Goal: Information Seeking & Learning: Learn about a topic

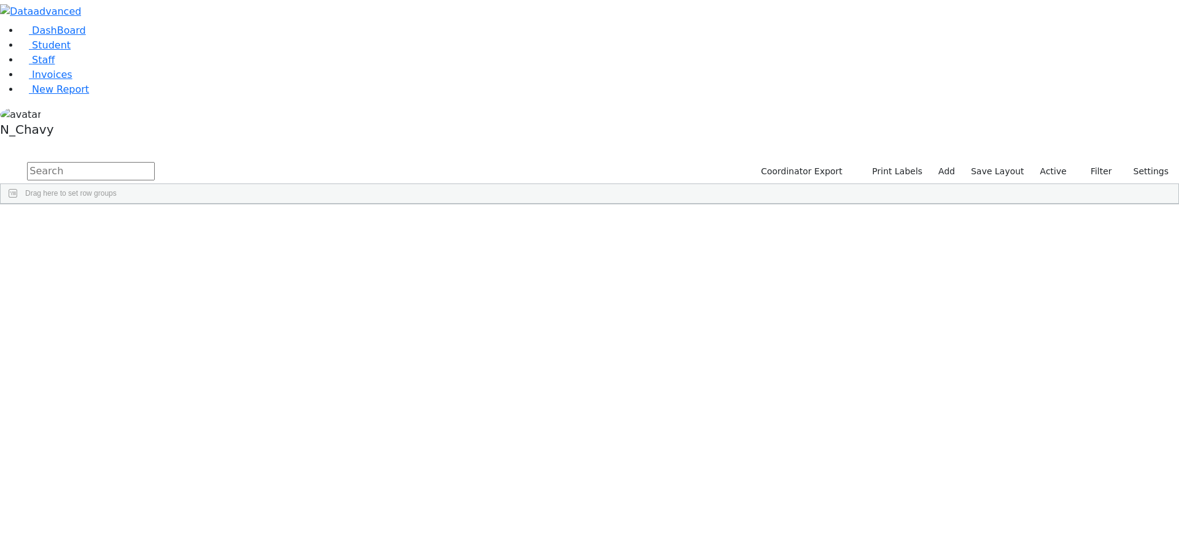
click at [1055, 162] on label "Active" at bounding box center [1053, 171] width 37 height 19
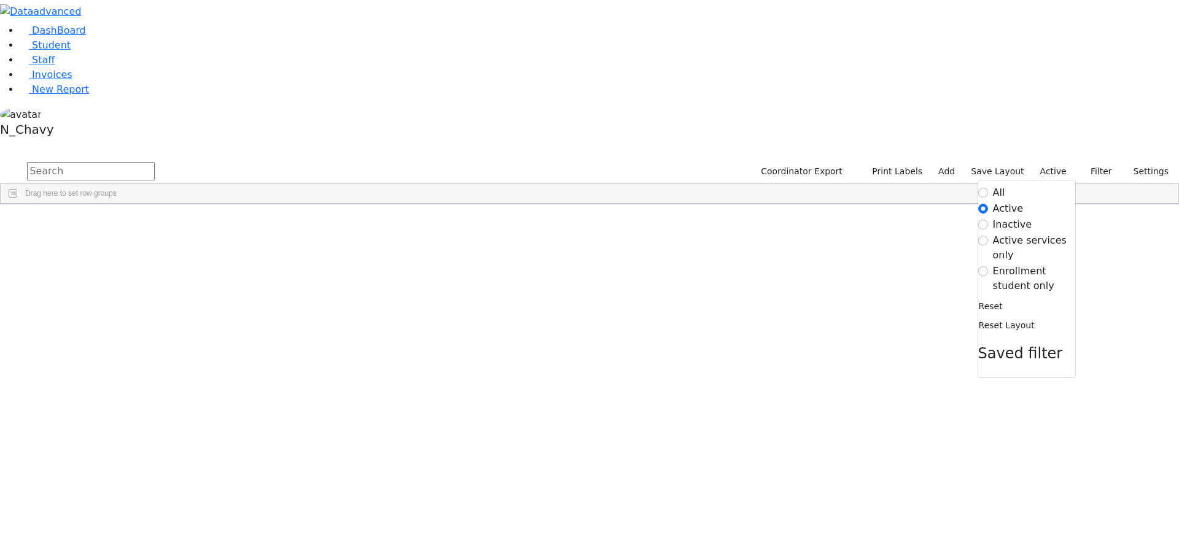
click at [155, 162] on input "text" at bounding box center [91, 171] width 128 height 18
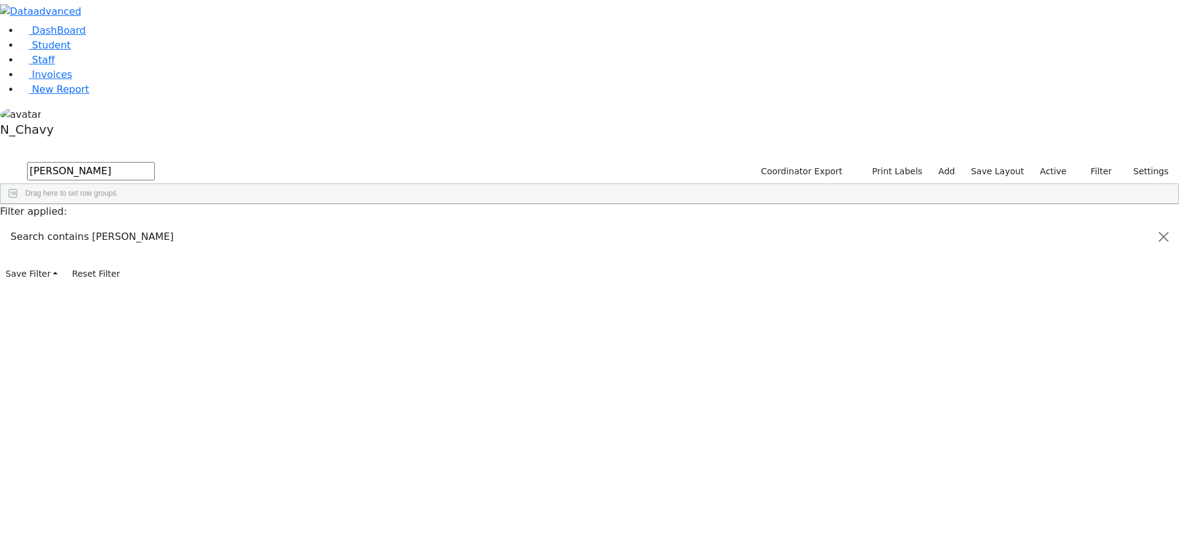
type input "blum"
click at [126, 224] on div "Blum" at bounding box center [94, 232] width 63 height 17
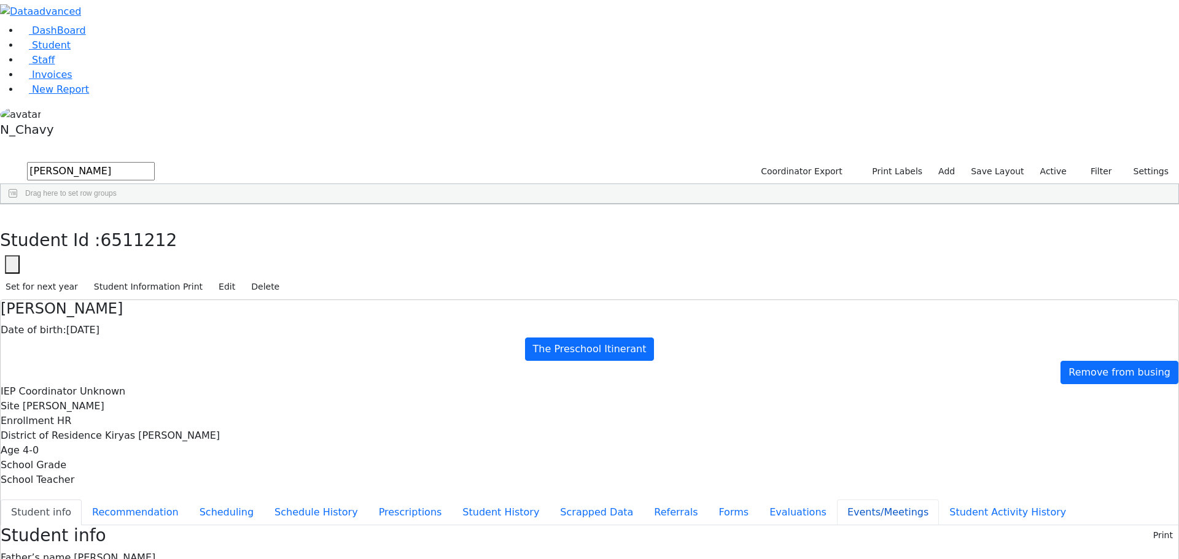
click at [837, 500] on button "Events/Meetings" at bounding box center [888, 513] width 102 height 26
click at [1140, 526] on button "New" at bounding box center [1159, 535] width 38 height 19
type input "2025-08-21"
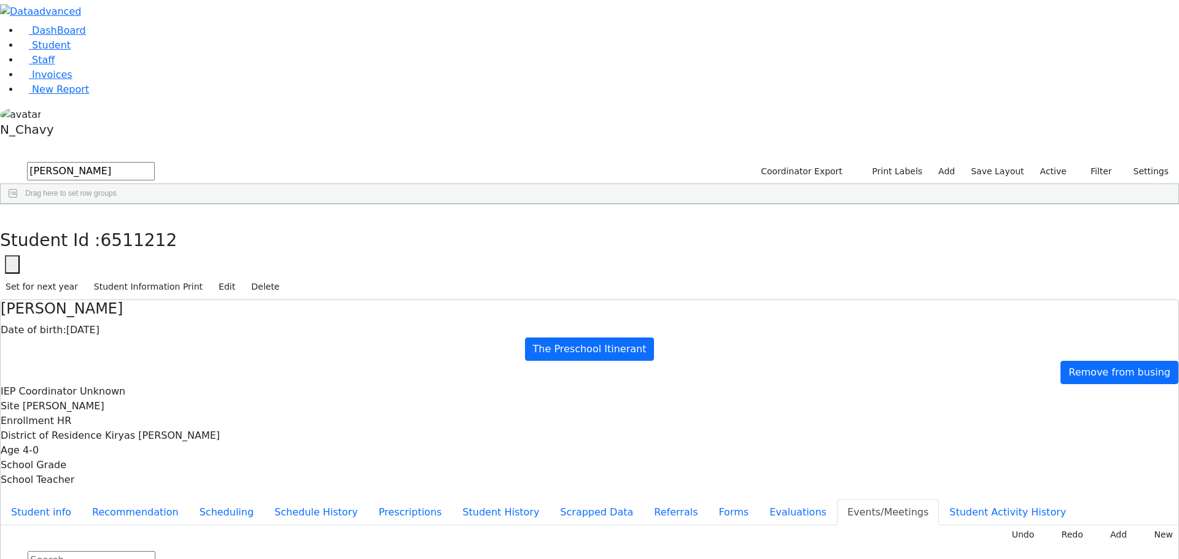
type input "Decline Services"
click at [82, 500] on button "Student info" at bounding box center [41, 513] width 81 height 26
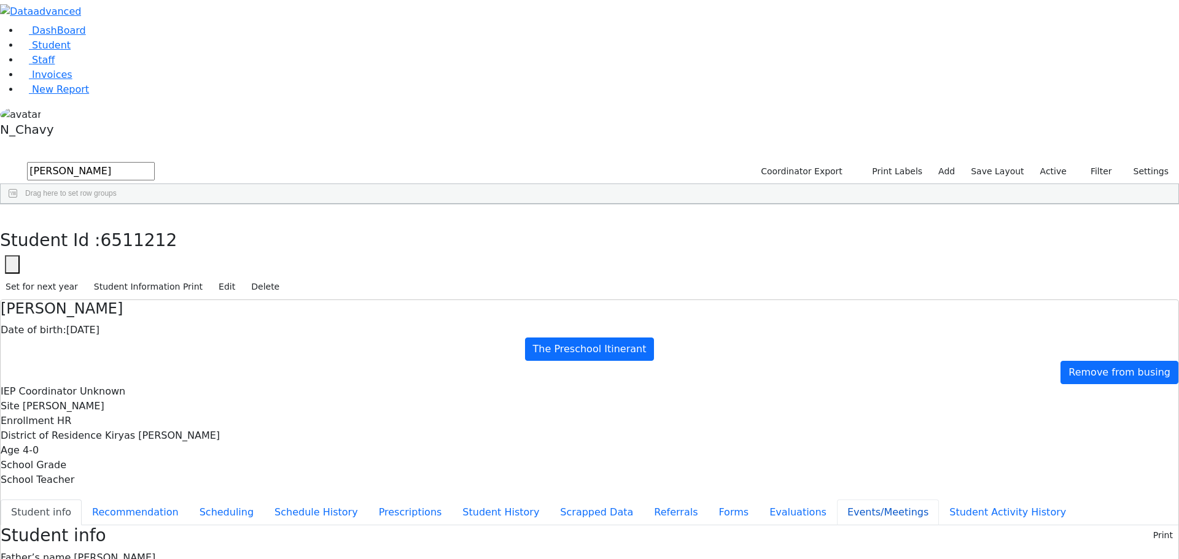
click at [837, 500] on button "Events/Meetings" at bounding box center [888, 513] width 102 height 26
click at [82, 500] on button "Student info" at bounding box center [41, 513] width 81 height 26
click at [241, 278] on button "Edit" at bounding box center [227, 287] width 28 height 19
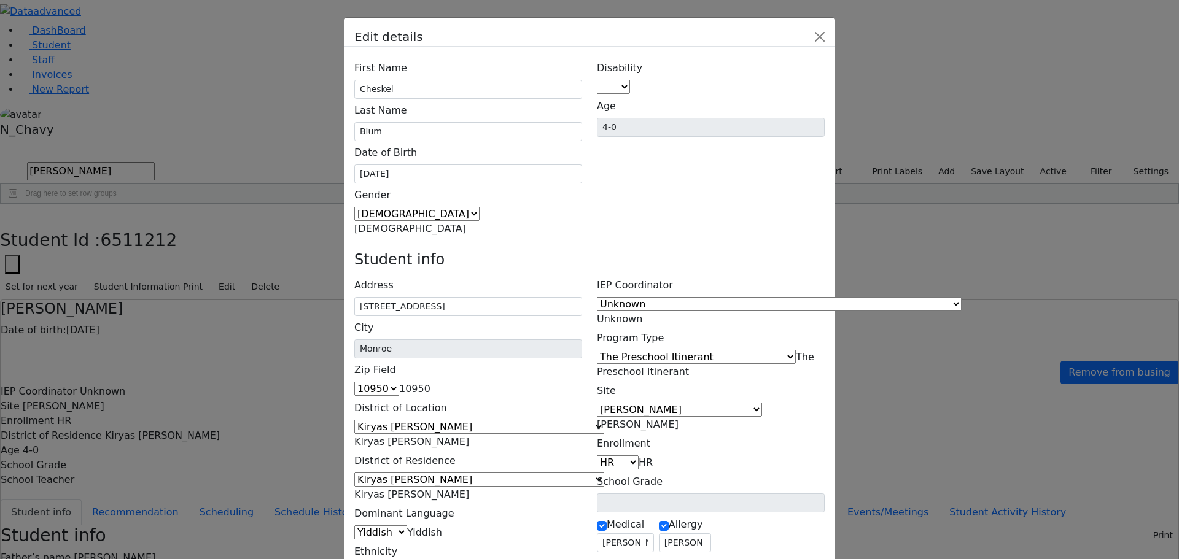
click at [737, 351] on span "The Preschool Itinerant" at bounding box center [705, 364] width 217 height 26
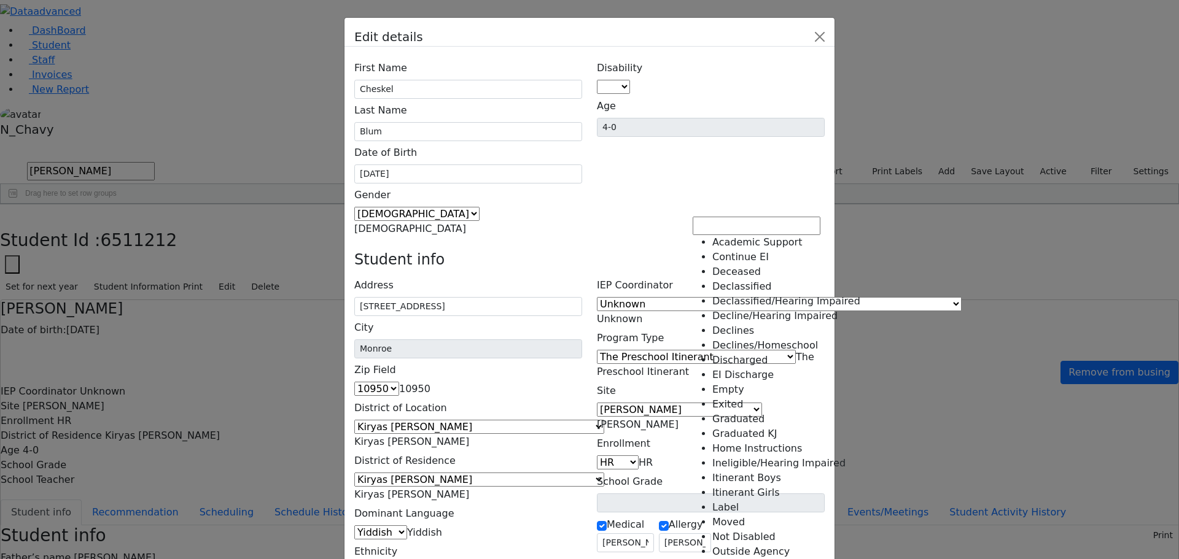
scroll to position [2, 0]
click at [627, 366] on span "Exited" at bounding box center [612, 372] width 31 height 12
select select "4"
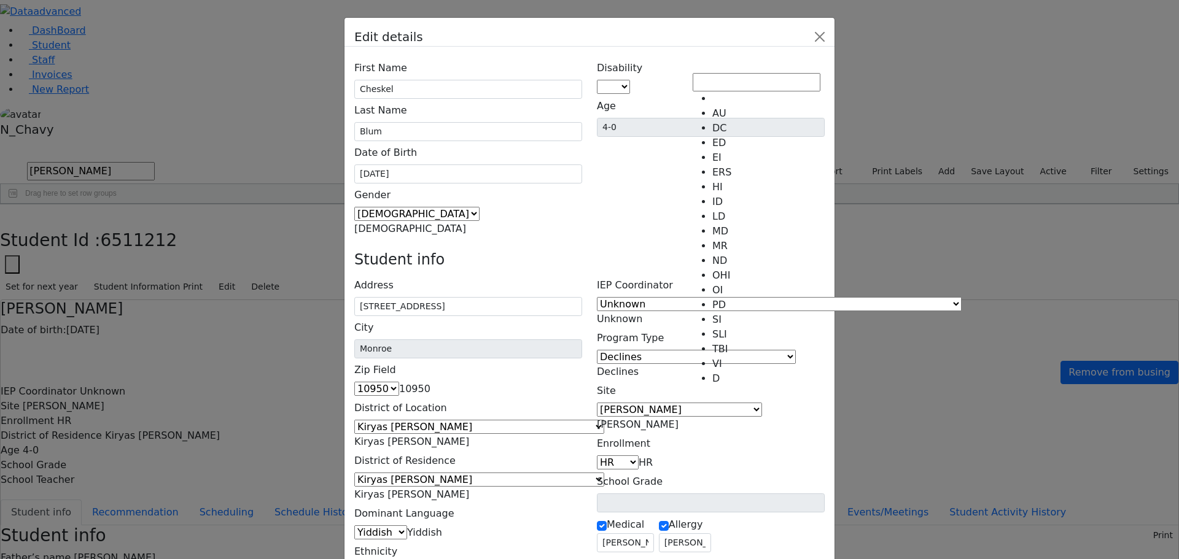
click at [630, 81] on span at bounding box center [630, 87] width 0 height 12
select select "14"
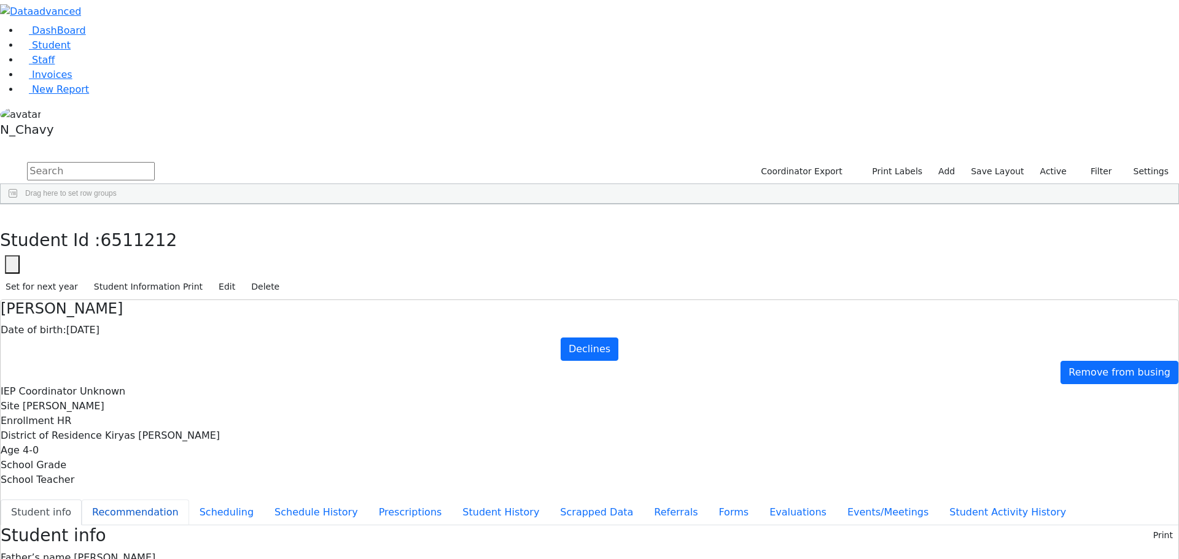
click at [189, 500] on button "Recommendation" at bounding box center [135, 513] width 107 height 26
checkbox input "true"
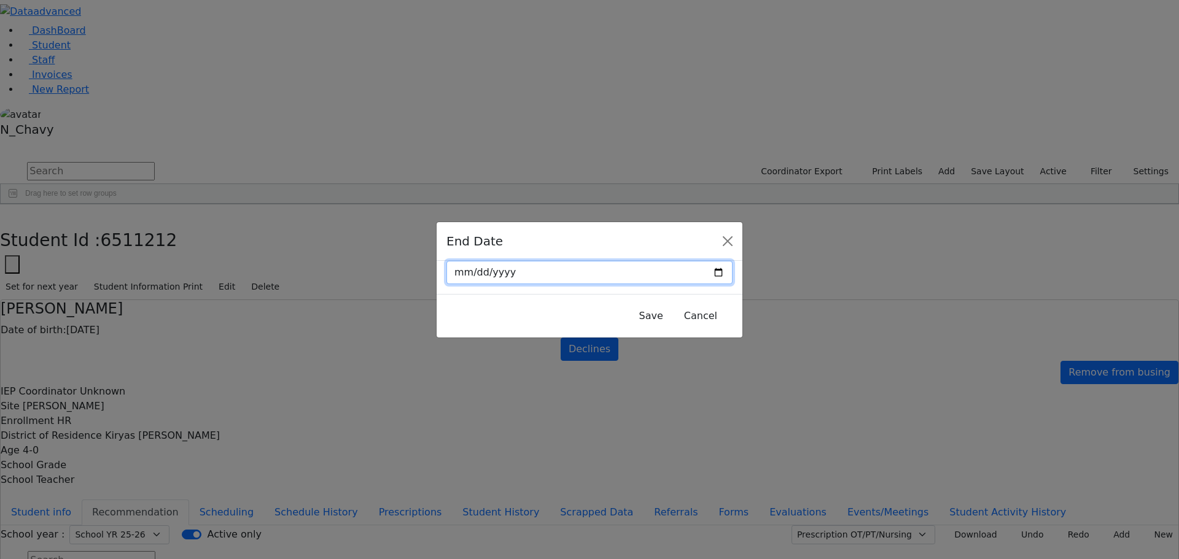
click at [691, 273] on input "date" at bounding box center [589, 272] width 286 height 23
type input "2025-08-28"
click at [631, 311] on button "Save" at bounding box center [651, 316] width 40 height 23
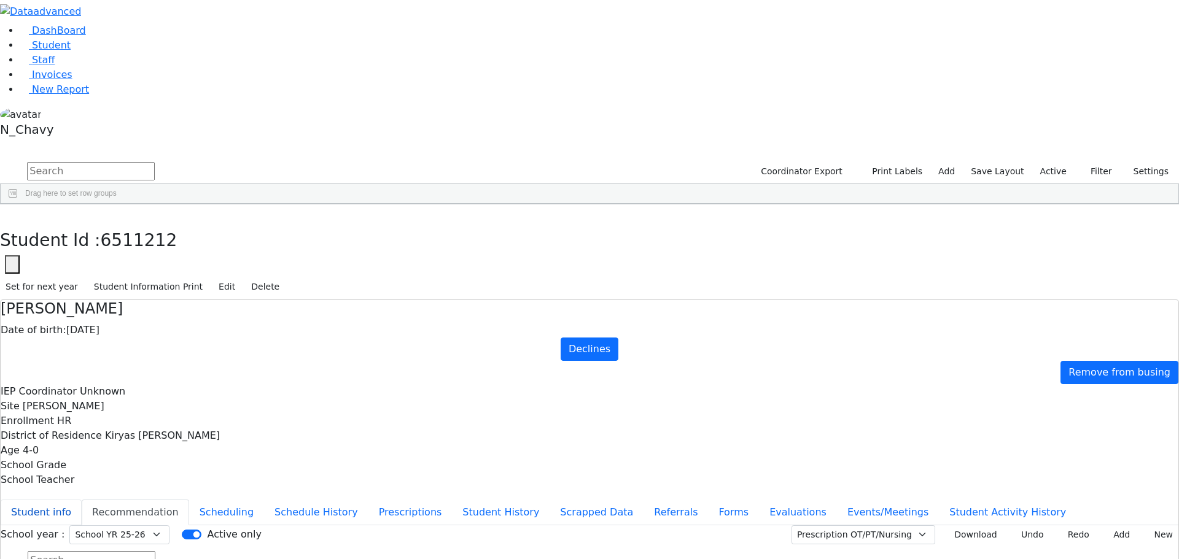
click at [82, 500] on button "Student info" at bounding box center [41, 513] width 81 height 26
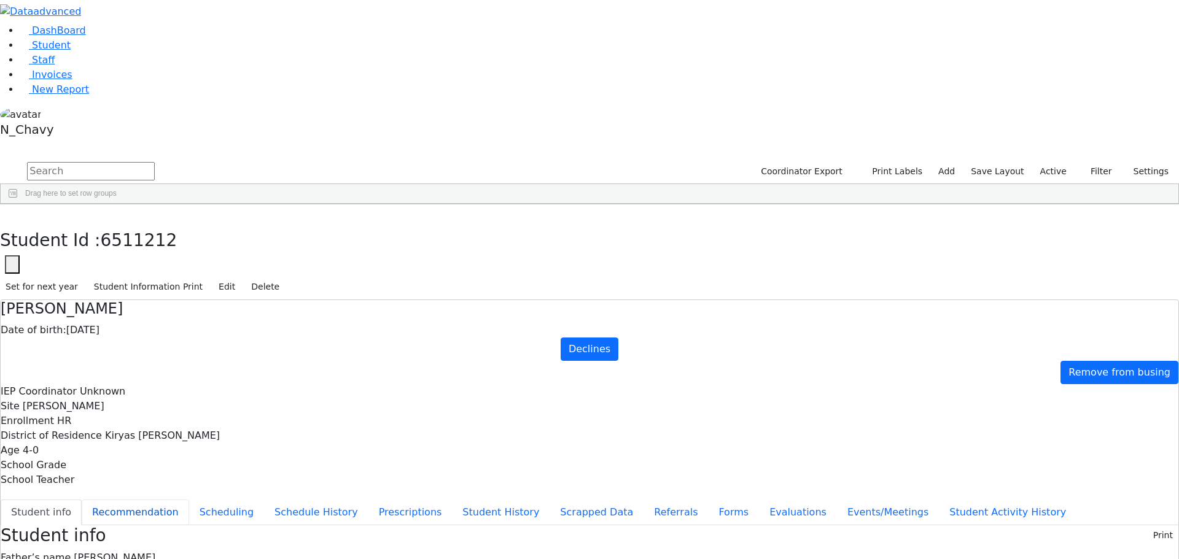
click at [189, 500] on button "Recommendation" at bounding box center [135, 513] width 107 height 26
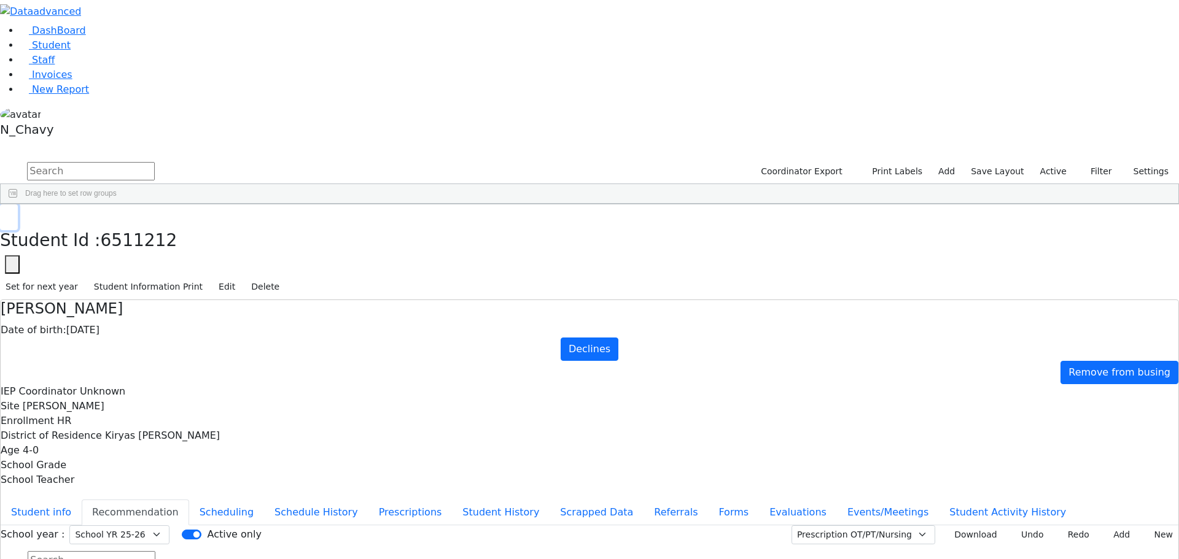
click at [12, 214] on icon "button" at bounding box center [9, 217] width 7 height 7
click at [71, 51] on link "Student" at bounding box center [45, 45] width 51 height 12
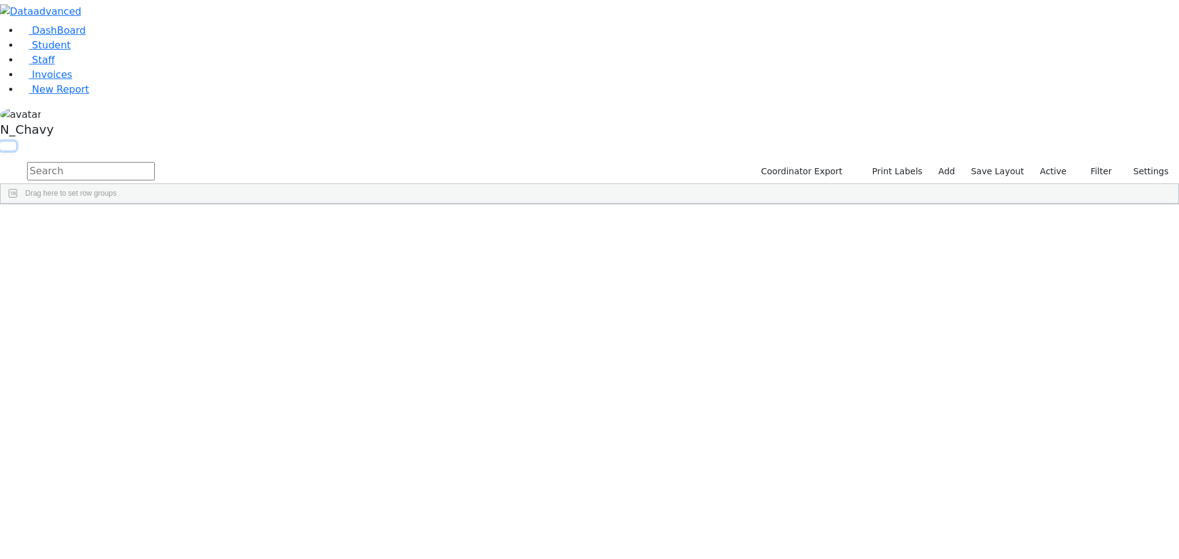
click at [16, 142] on button "button" at bounding box center [8, 146] width 16 height 9
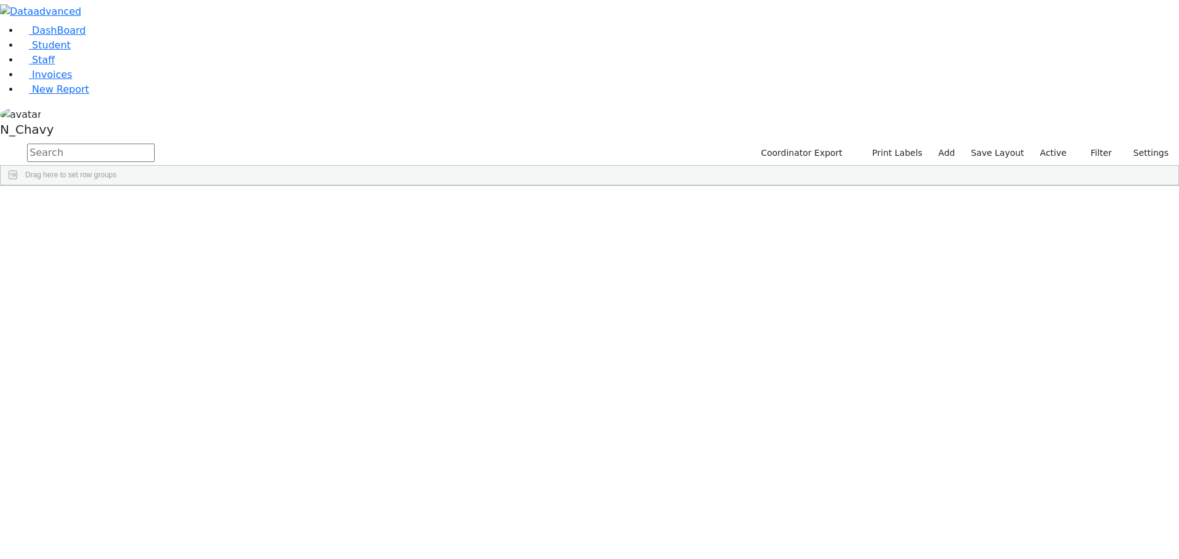
click at [0, 0] on button "button" at bounding box center [0, 0] width 0 height 0
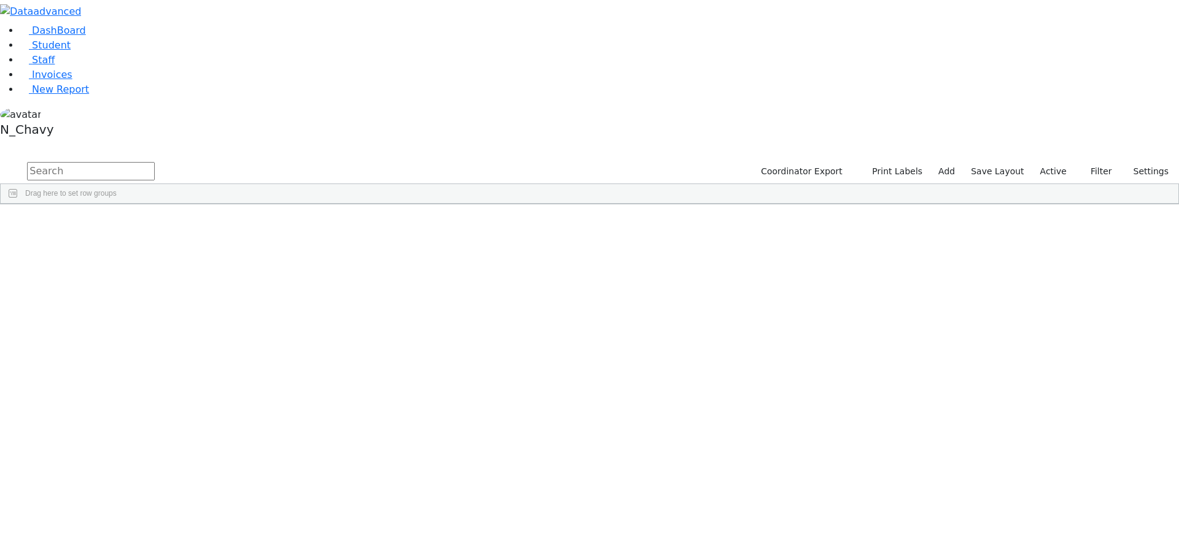
click at [1050, 162] on label "Active" at bounding box center [1053, 171] width 37 height 19
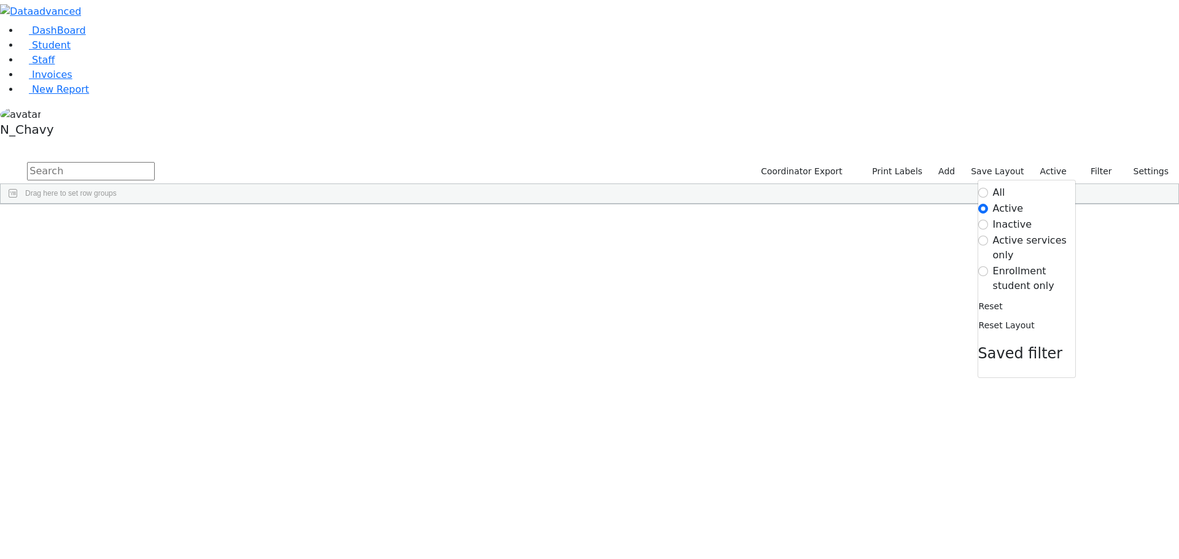
click at [1028, 233] on label "Active services only" at bounding box center [1034, 247] width 82 height 29
click at [988, 236] on input "Active services only" at bounding box center [983, 241] width 10 height 10
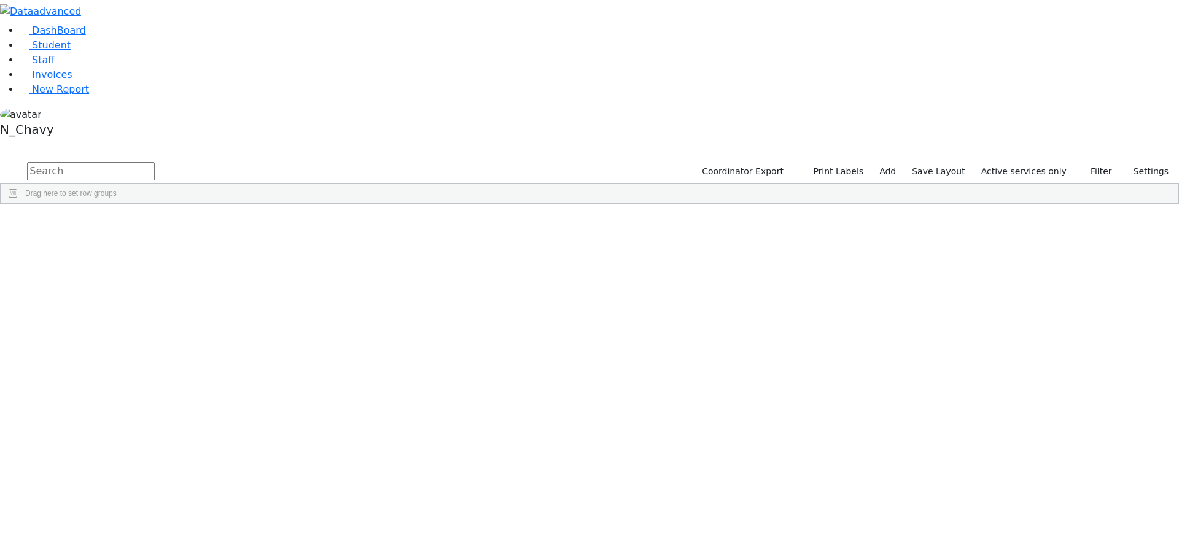
click at [1032, 162] on label "Active services only" at bounding box center [1024, 171] width 96 height 19
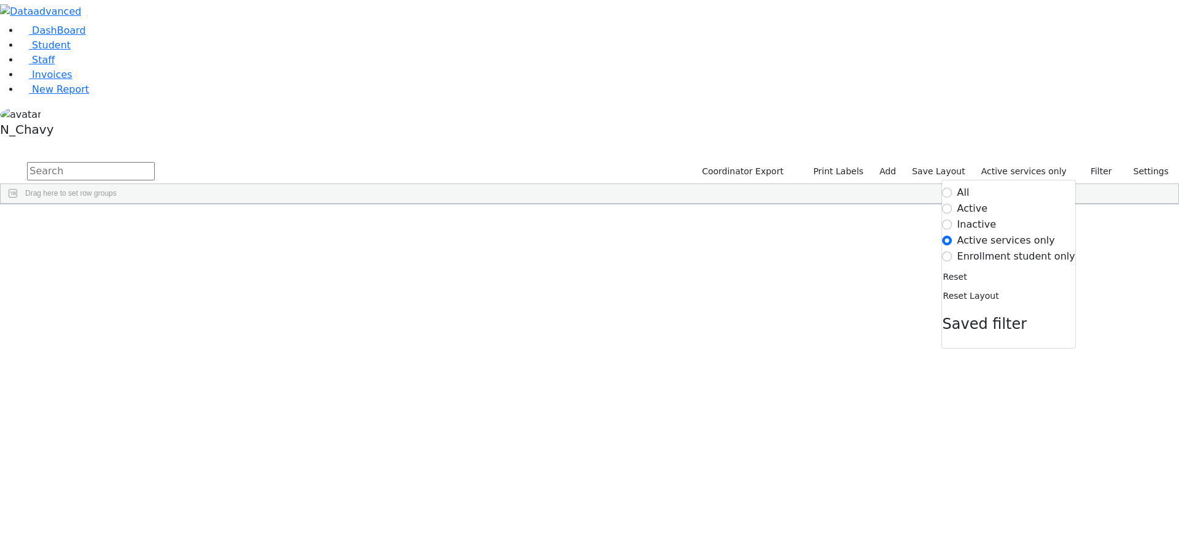
click at [979, 217] on label "Inactive" at bounding box center [976, 224] width 39 height 15
click at [952, 220] on input "Inactive" at bounding box center [947, 225] width 10 height 10
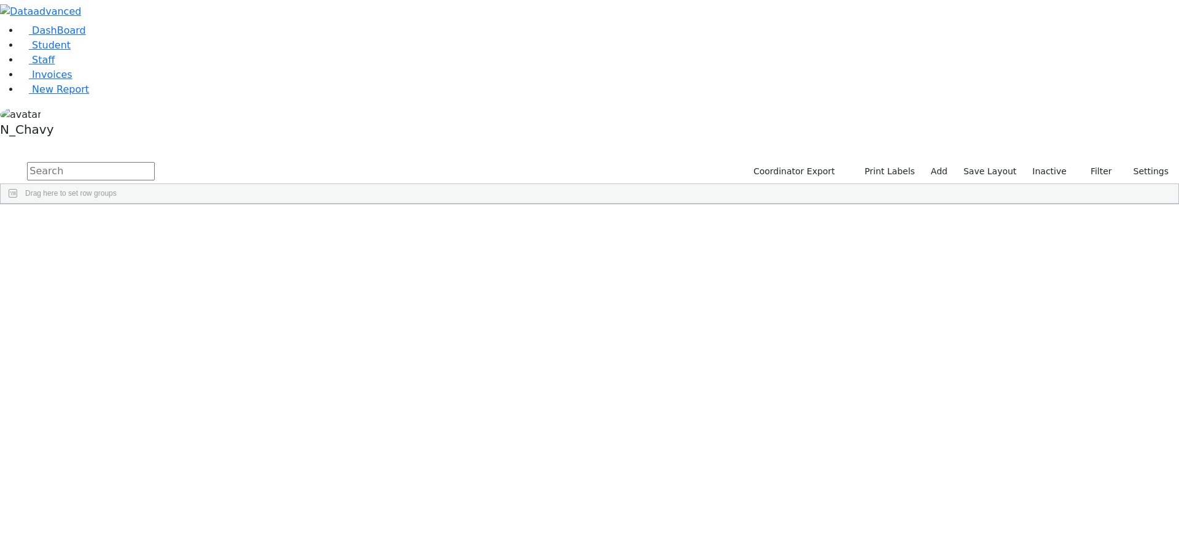
click at [155, 162] on input "text" at bounding box center [91, 171] width 128 height 18
type input "blum"
click at [126, 224] on div "Blum" at bounding box center [94, 232] width 63 height 17
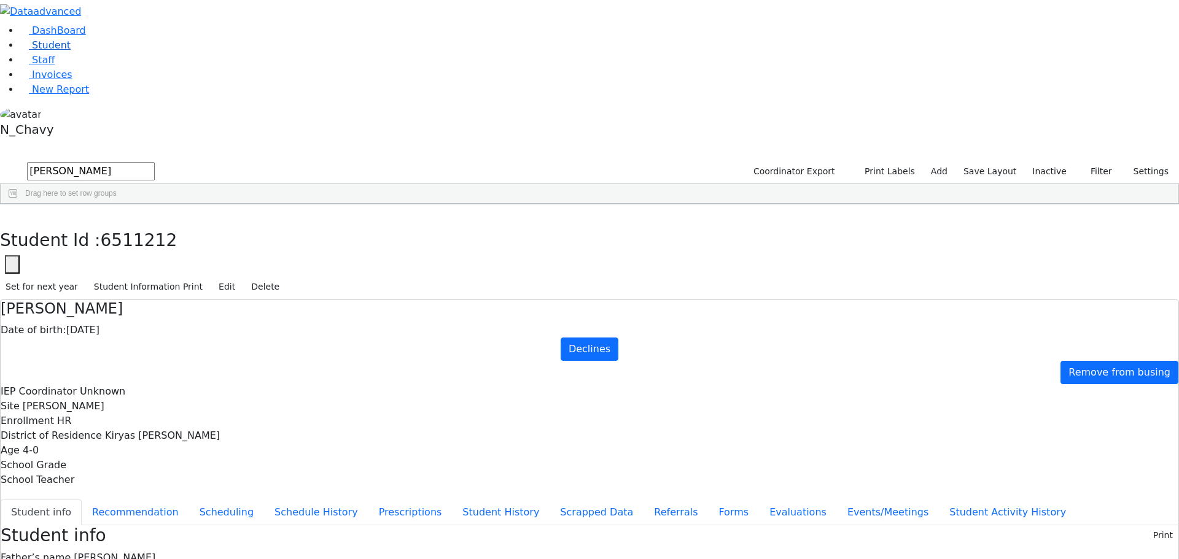
click at [45, 51] on span "Student" at bounding box center [51, 45] width 39 height 12
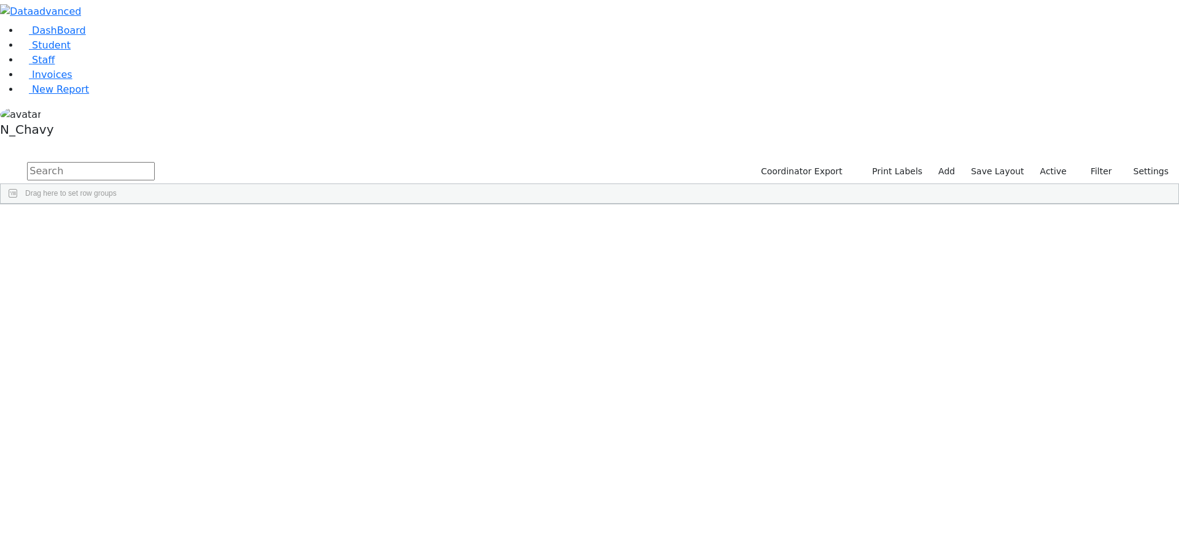
click at [1055, 162] on label "Active" at bounding box center [1053, 171] width 37 height 19
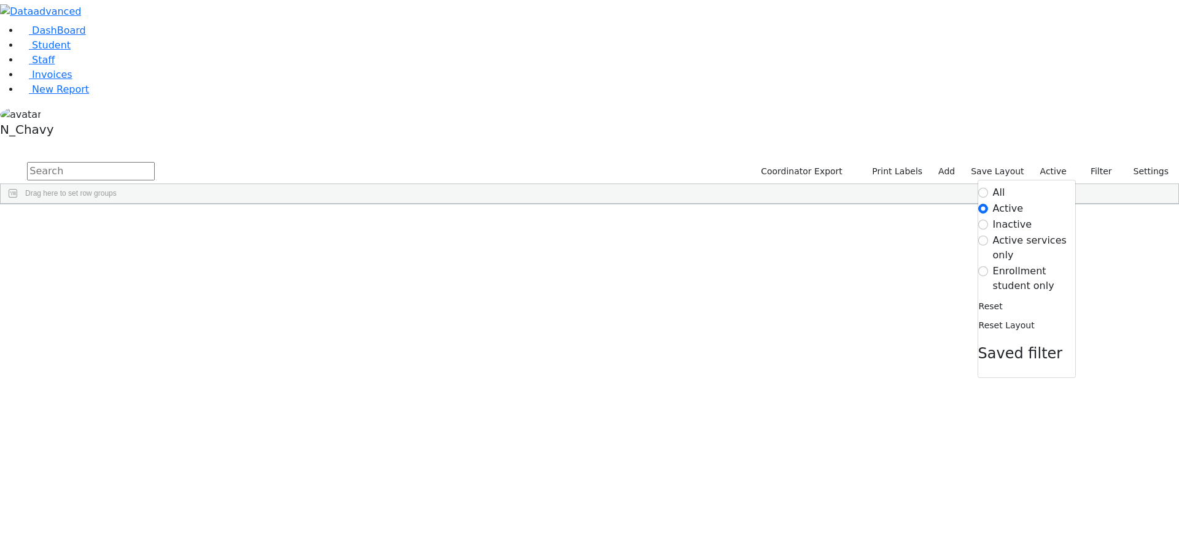
click at [1027, 264] on label "Enrollment student only" at bounding box center [1034, 278] width 82 height 29
click at [988, 266] on input "Enrollment student only" at bounding box center [983, 271] width 10 height 10
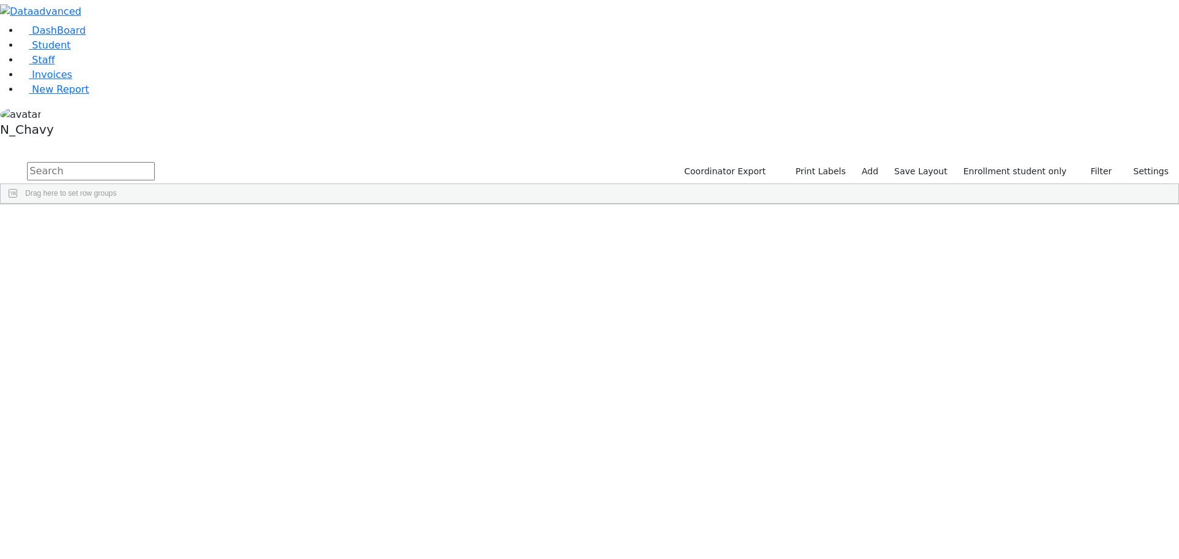
click at [1016, 162] on label "Enrollment student only" at bounding box center [1015, 171] width 114 height 19
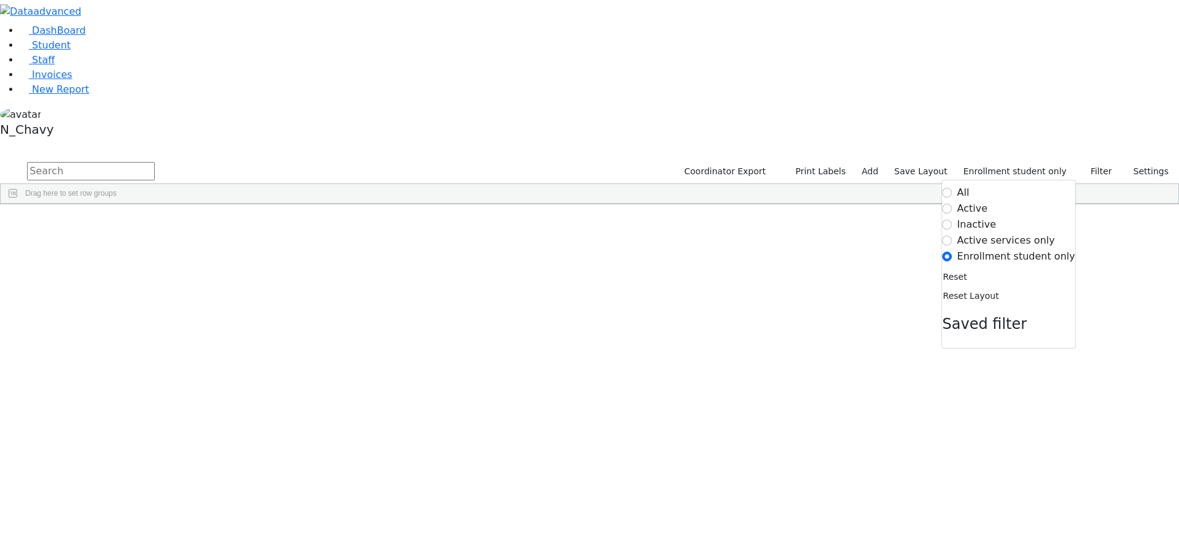
click at [982, 217] on label "Inactive" at bounding box center [976, 224] width 39 height 15
click at [952, 220] on input "Inactive" at bounding box center [947, 225] width 10 height 10
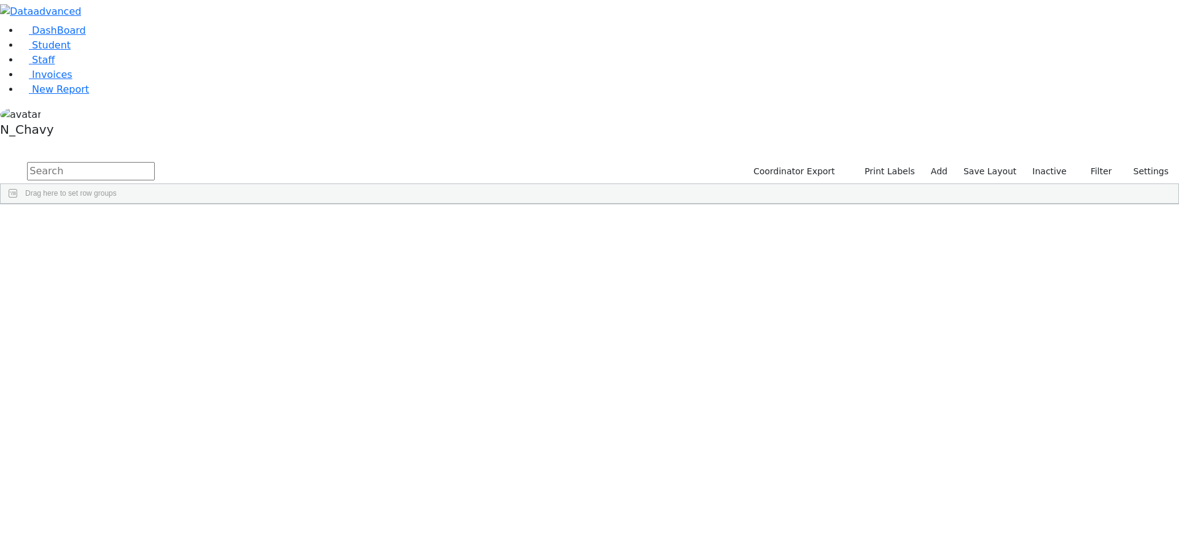
click at [155, 162] on input "text" at bounding box center [91, 171] width 128 height 18
type input "al"
click at [126, 327] on div "[PERSON_NAME]" at bounding box center [94, 335] width 63 height 17
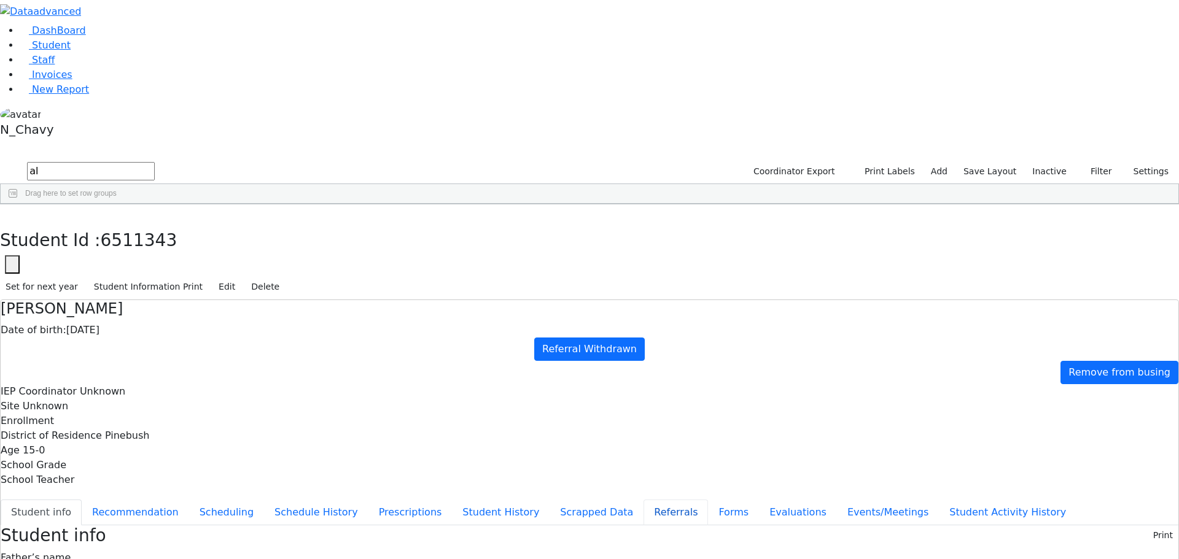
click at [643, 500] on button "Referrals" at bounding box center [675, 513] width 64 height 26
click at [82, 500] on button "Student info" at bounding box center [41, 513] width 81 height 26
click at [189, 500] on button "Recommendation" at bounding box center [135, 513] width 107 height 26
checkbox input "true"
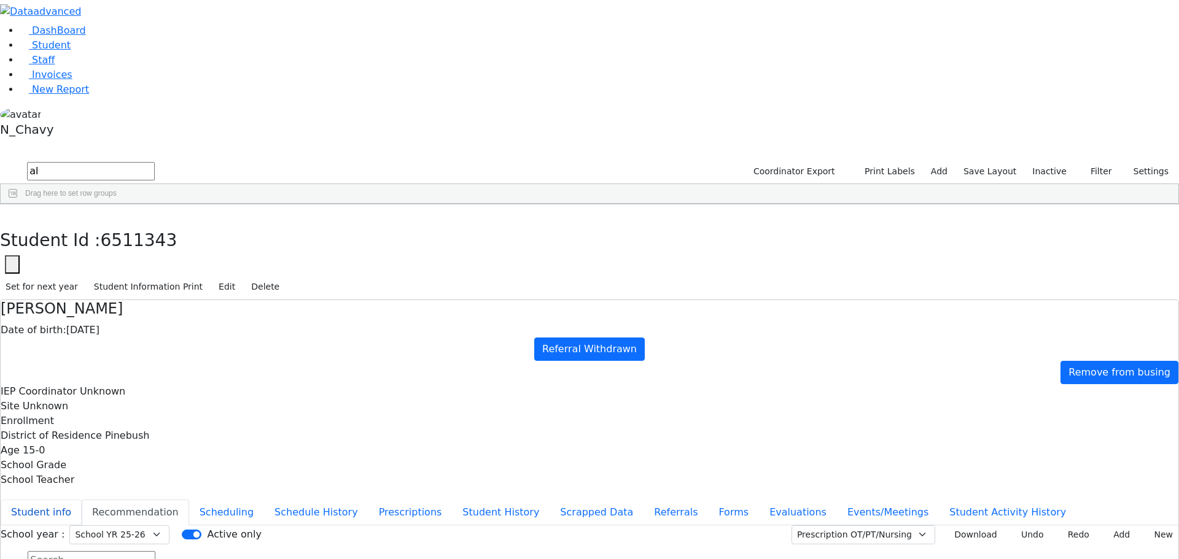
click at [82, 500] on button "Student info" at bounding box center [41, 513] width 81 height 26
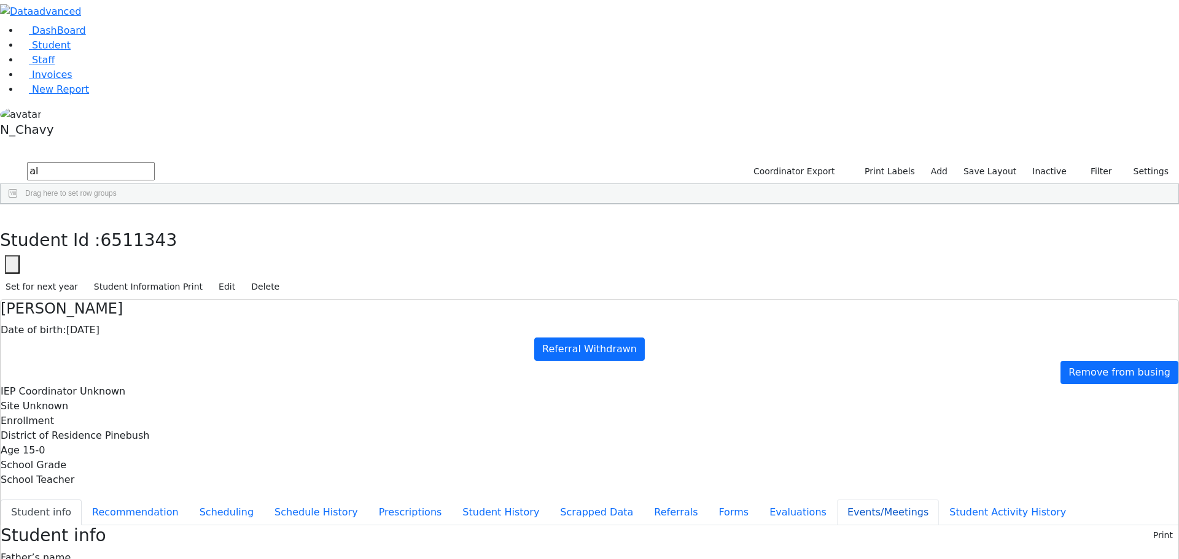
click at [837, 500] on button "Events/Meetings" at bounding box center [888, 513] width 102 height 26
click at [82, 500] on button "Student info" at bounding box center [41, 513] width 81 height 26
click at [18, 204] on button "button" at bounding box center [9, 217] width 18 height 26
click at [155, 162] on input "al" at bounding box center [91, 171] width 128 height 18
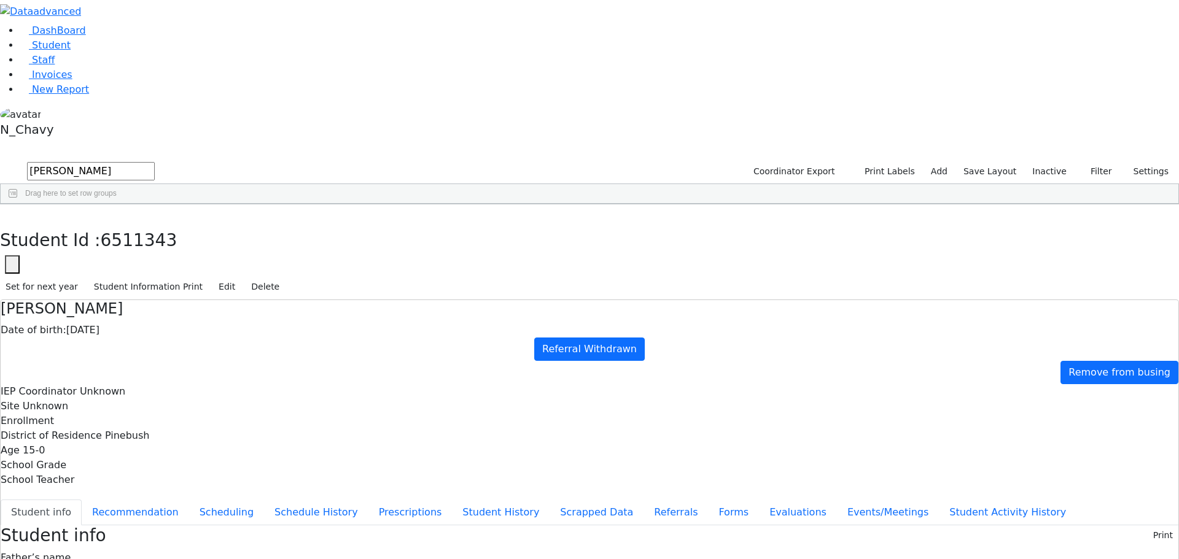
type input "goldberger"
click at [837, 500] on button "Events/Meetings" at bounding box center [888, 513] width 102 height 26
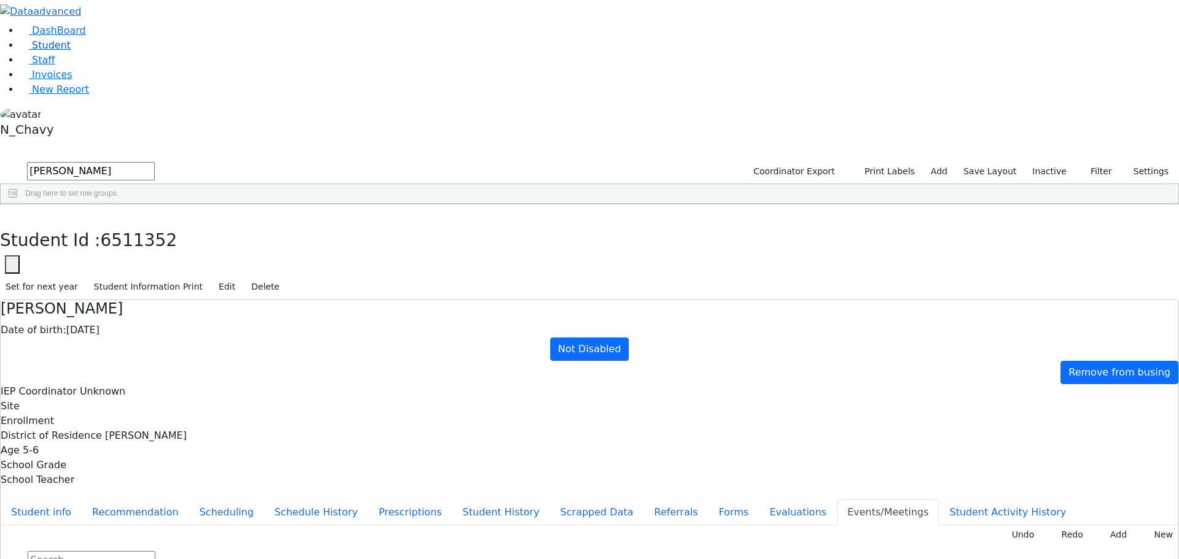
click at [71, 51] on link "Student" at bounding box center [45, 45] width 51 height 12
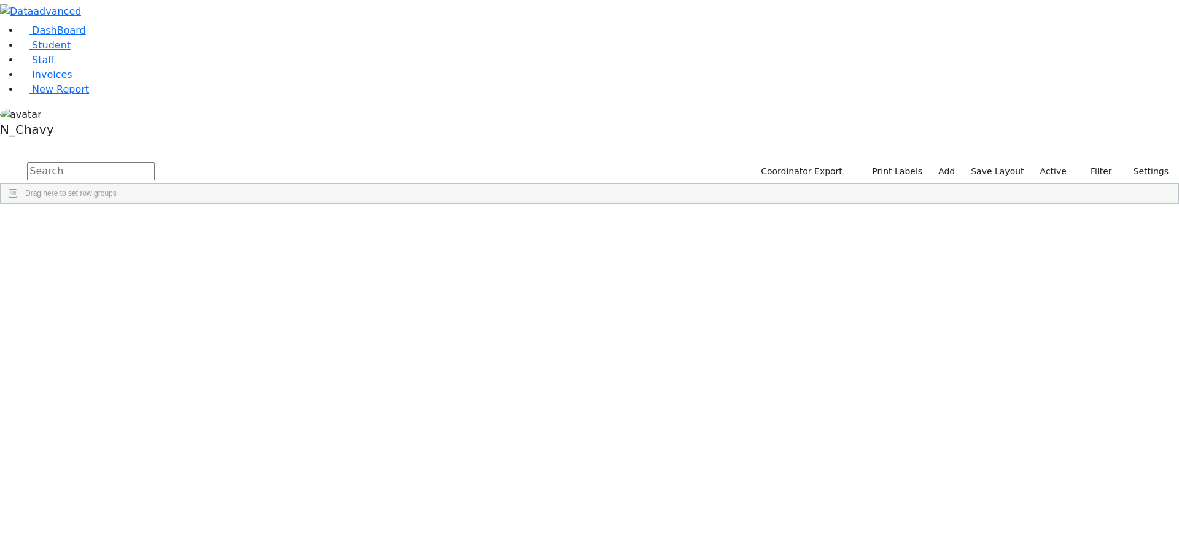
drag, startPoint x: 171, startPoint y: 41, endPoint x: 176, endPoint y: 46, distance: 6.5
click at [155, 162] on input "text" at bounding box center [91, 171] width 128 height 18
type input "freund"
click at [126, 276] on div "Freund" at bounding box center [94, 284] width 63 height 17
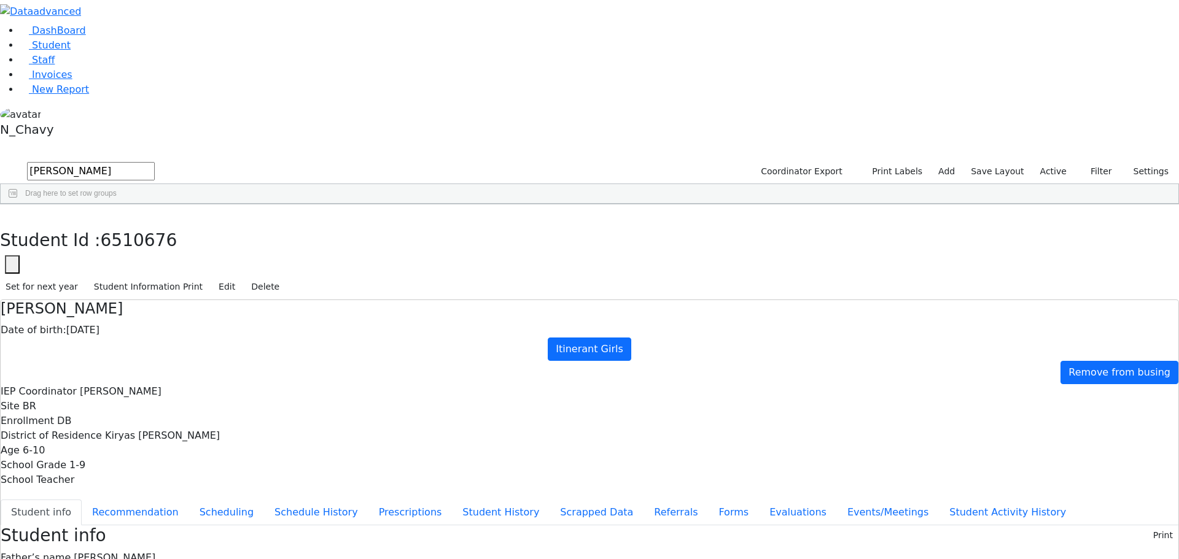
drag, startPoint x: 380, startPoint y: 537, endPoint x: 469, endPoint y: 535, distance: 89.1
drag, startPoint x: 379, startPoint y: 468, endPoint x: 633, endPoint y: 475, distance: 254.3
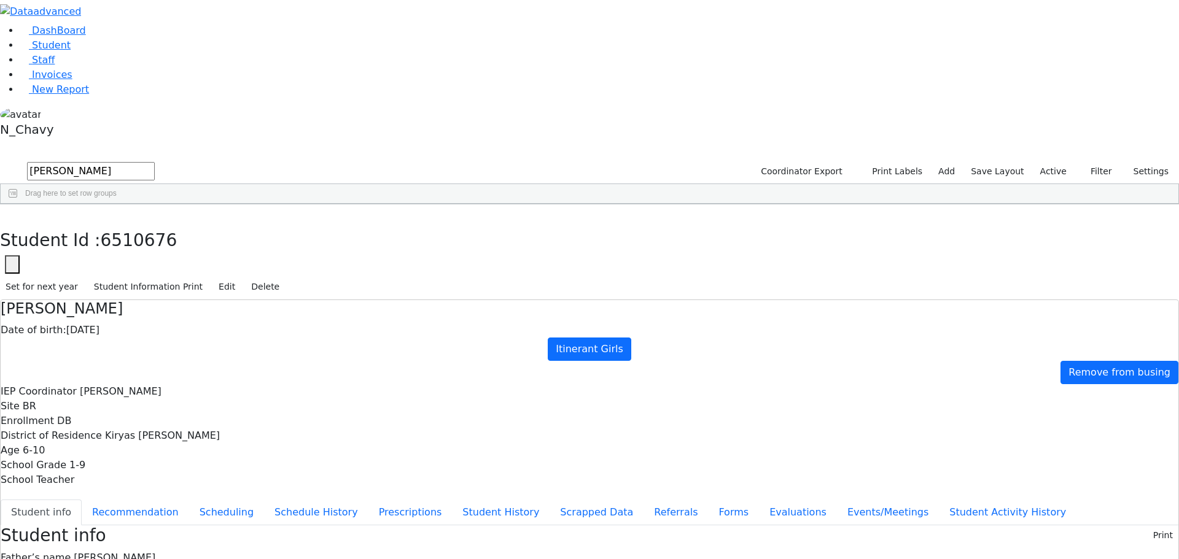
click at [55, 66] on link "Staff" at bounding box center [37, 60] width 35 height 12
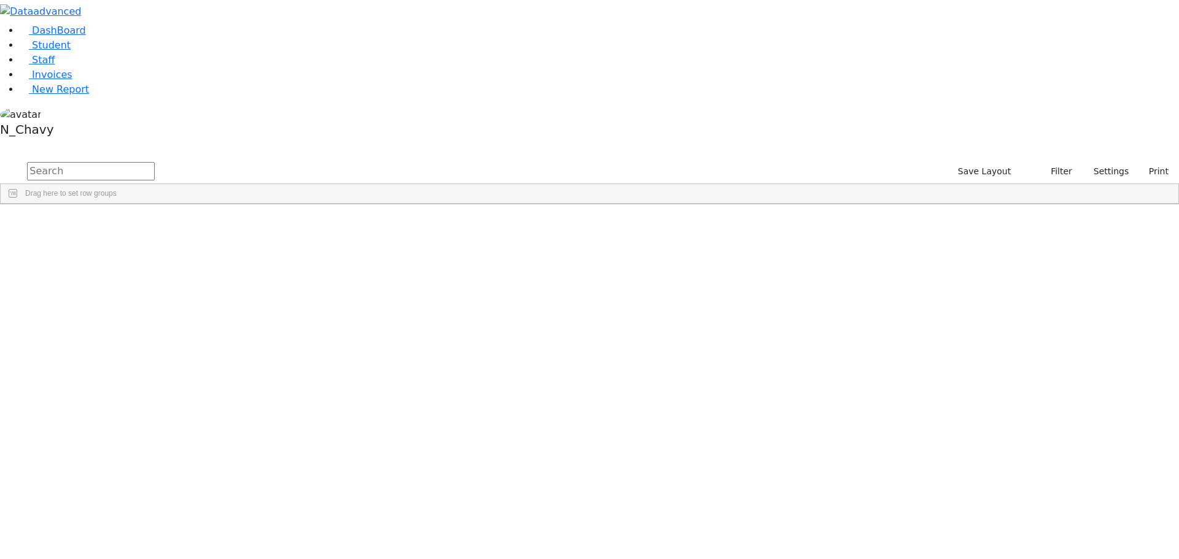
click at [155, 162] on input "text" at bounding box center [91, 171] width 128 height 18
type input "jac"
click at [55, 66] on link "Staff" at bounding box center [37, 60] width 35 height 12
click at [155, 162] on input "text" at bounding box center [91, 171] width 128 height 18
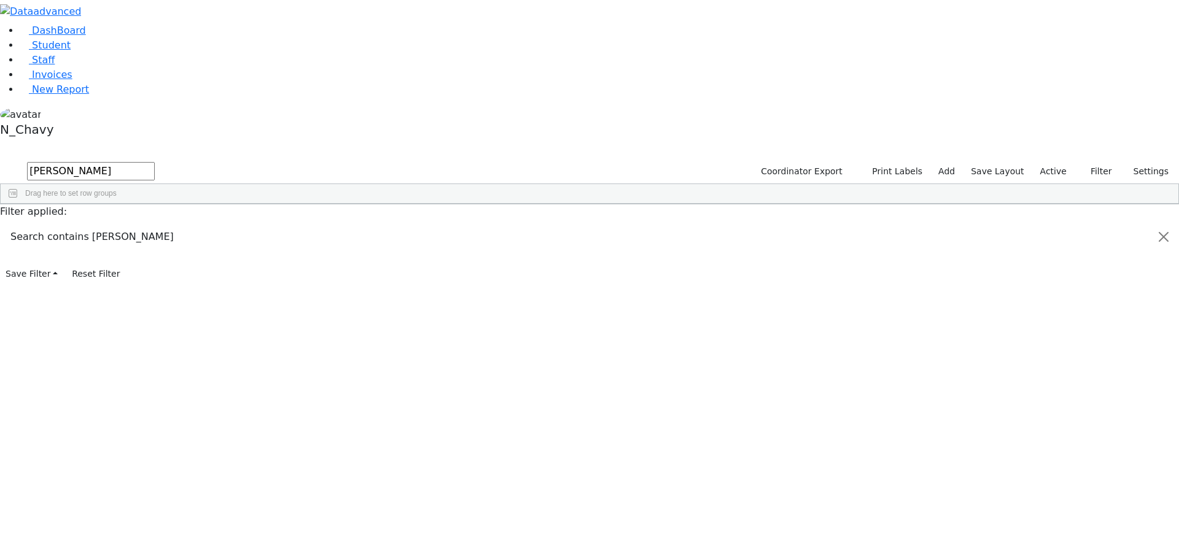
click at [117, 189] on span "Drag here to set row groups" at bounding box center [70, 193] width 91 height 9
click at [155, 162] on input "scher" at bounding box center [91, 171] width 128 height 18
type input "tyrnau"
click at [126, 258] on div "Tyrnauer" at bounding box center [94, 266] width 63 height 17
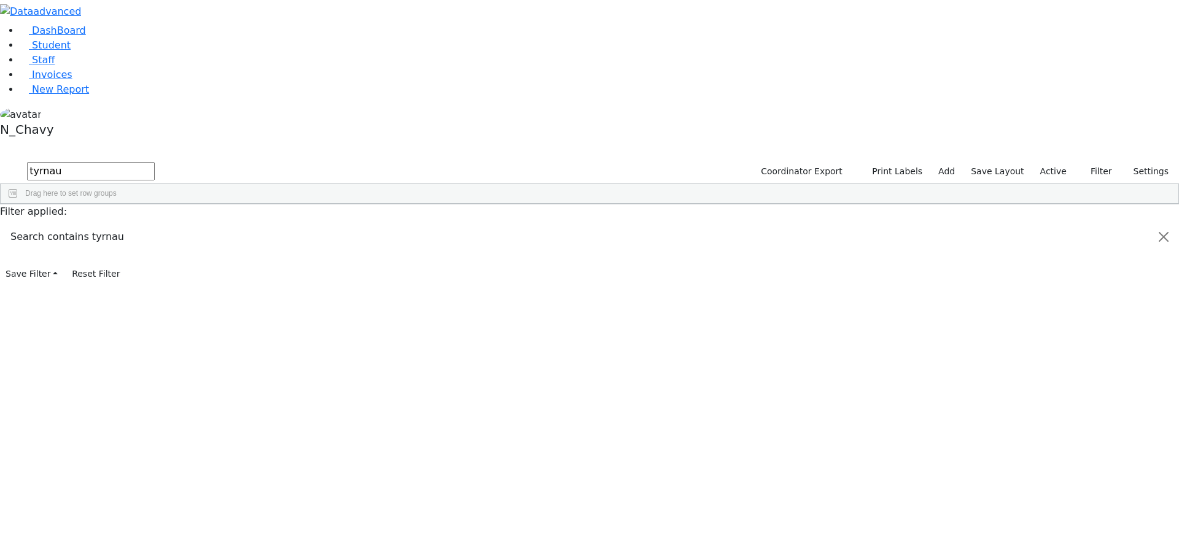
click at [126, 258] on div "Tyrnauer" at bounding box center [94, 266] width 63 height 17
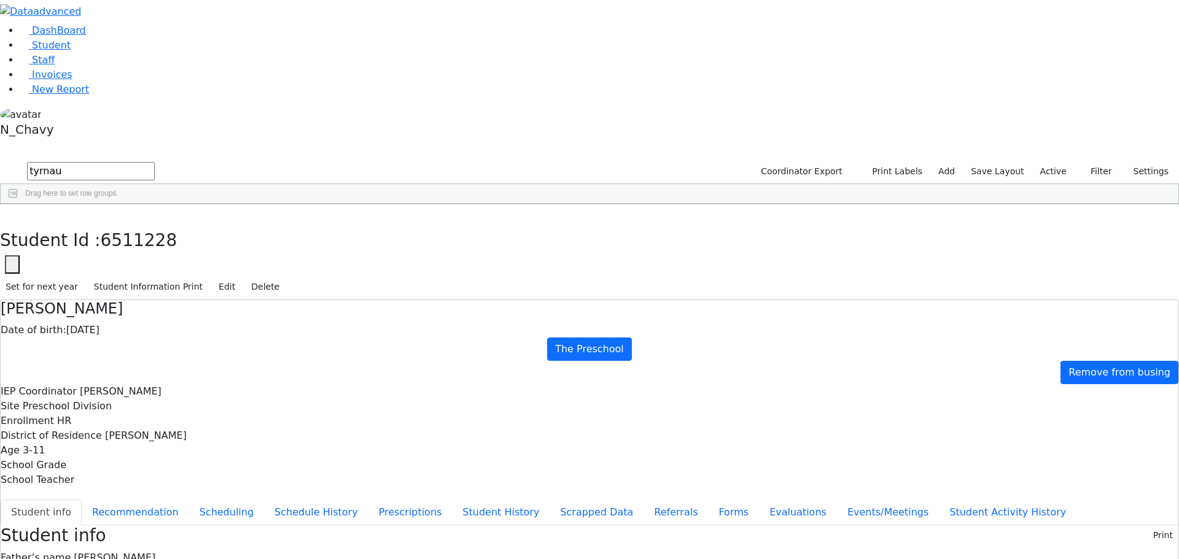
drag, startPoint x: 479, startPoint y: 240, endPoint x: 553, endPoint y: 240, distance: 73.1
click at [18, 204] on button "button" at bounding box center [9, 217] width 18 height 26
click at [155, 162] on input "tyrnau" at bounding box center [91, 171] width 128 height 18
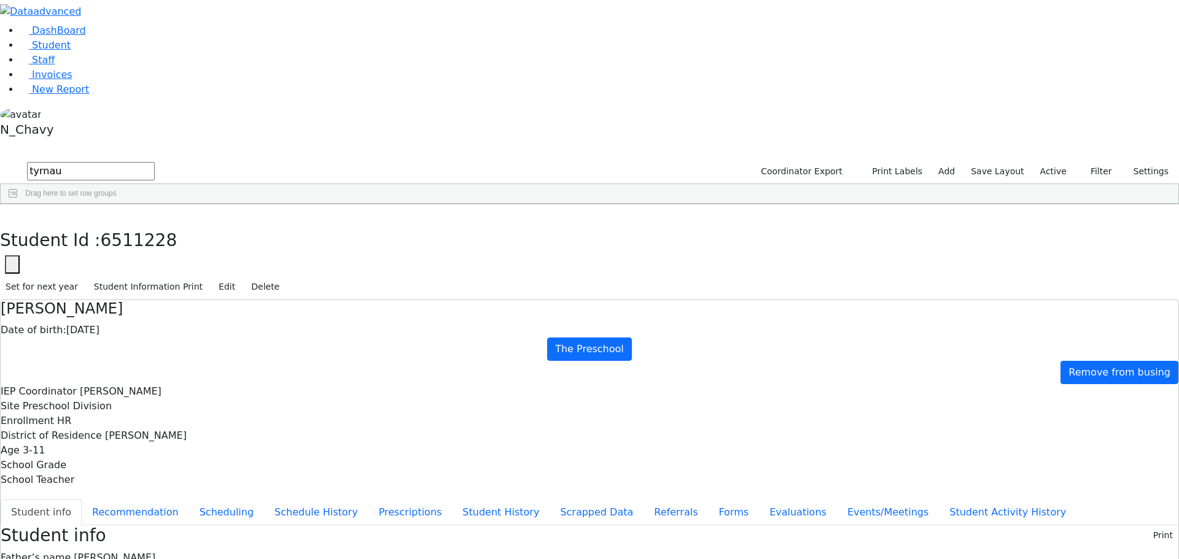
click at [155, 162] on input "tyrnau" at bounding box center [91, 171] width 128 height 18
drag, startPoint x: 305, startPoint y: 548, endPoint x: 88, endPoint y: 289, distance: 337.3
click at [88, 142] on aside "DashBoard Student Staff Invoices New Report N_Chavy" at bounding box center [589, 71] width 1179 height 142
click at [155, 162] on input "ap" at bounding box center [91, 171] width 128 height 18
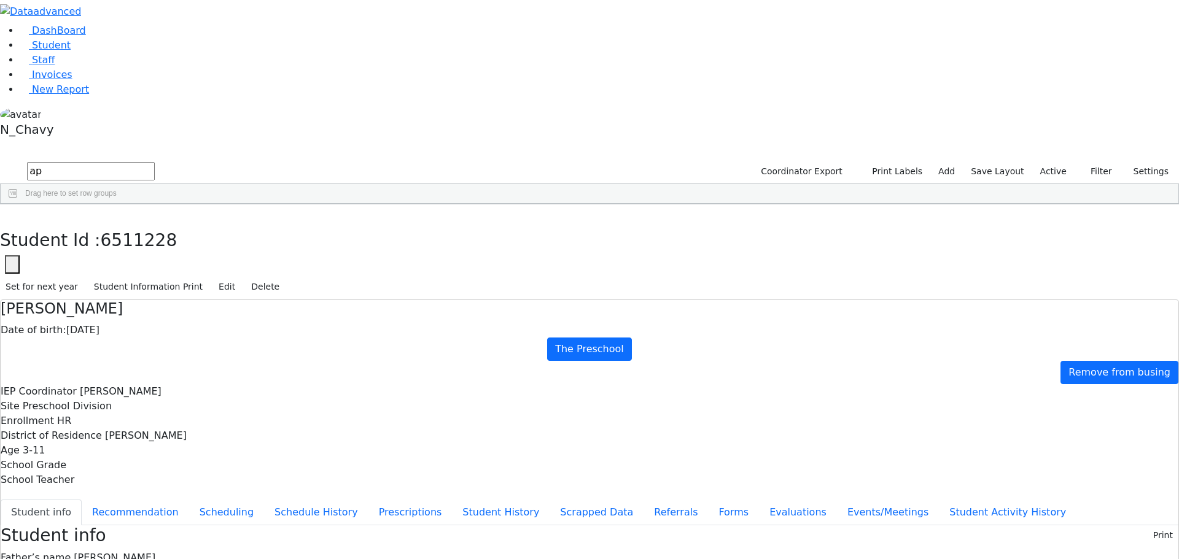
click at [155, 162] on input "ap" at bounding box center [91, 171] width 128 height 18
type input "r"
click at [1055, 162] on label "Active" at bounding box center [1053, 171] width 37 height 19
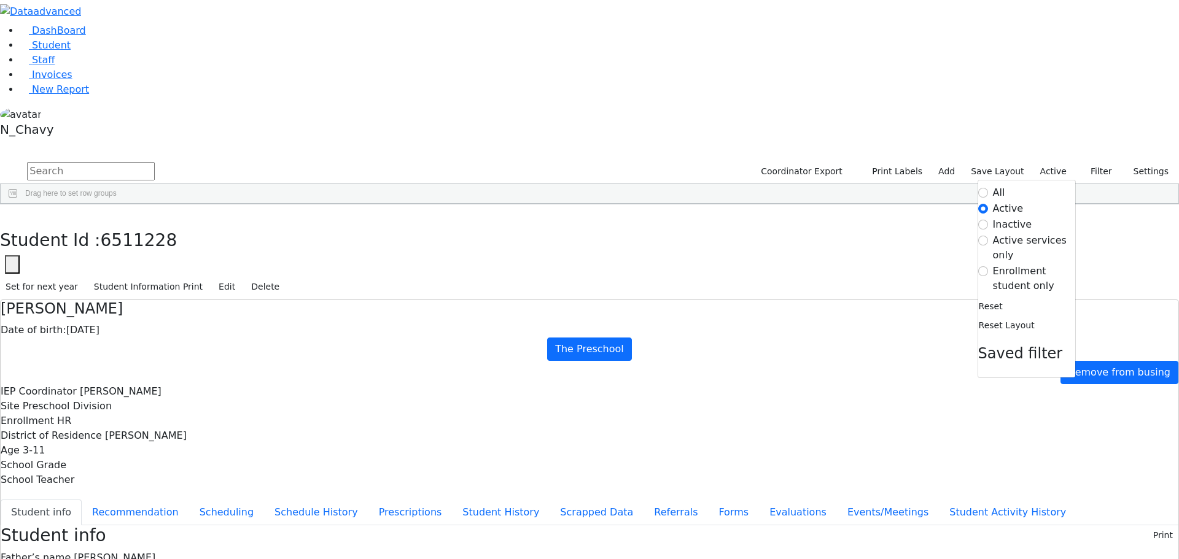
click at [996, 185] on label "All" at bounding box center [999, 192] width 12 height 15
click at [988, 188] on input "All" at bounding box center [983, 193] width 10 height 10
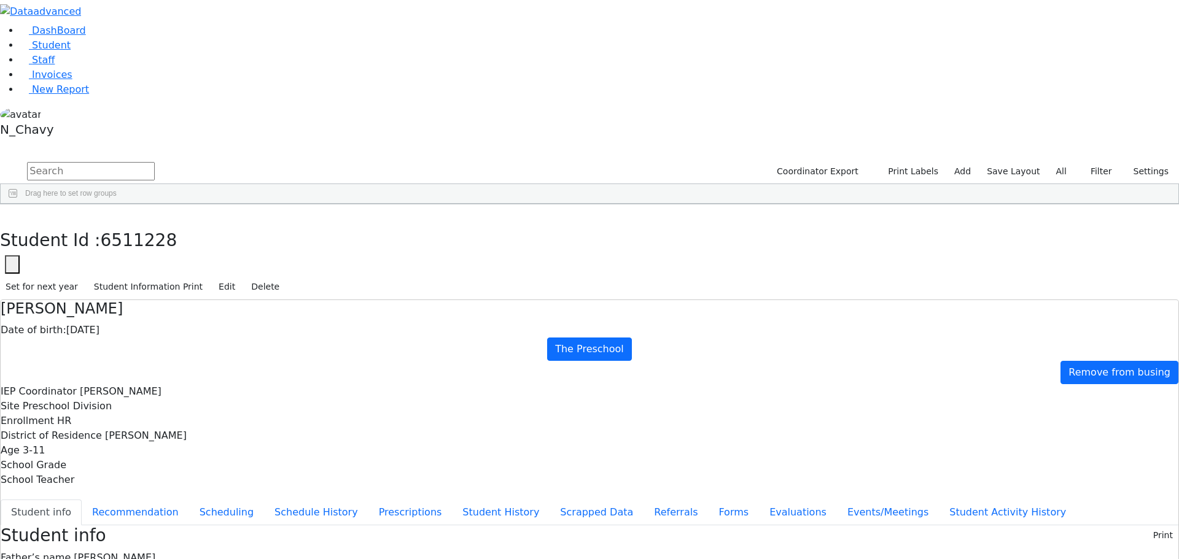
click at [155, 162] on input "text" at bounding box center [91, 171] width 128 height 18
type input "rutner"
click at [71, 51] on link "Student" at bounding box center [45, 45] width 51 height 12
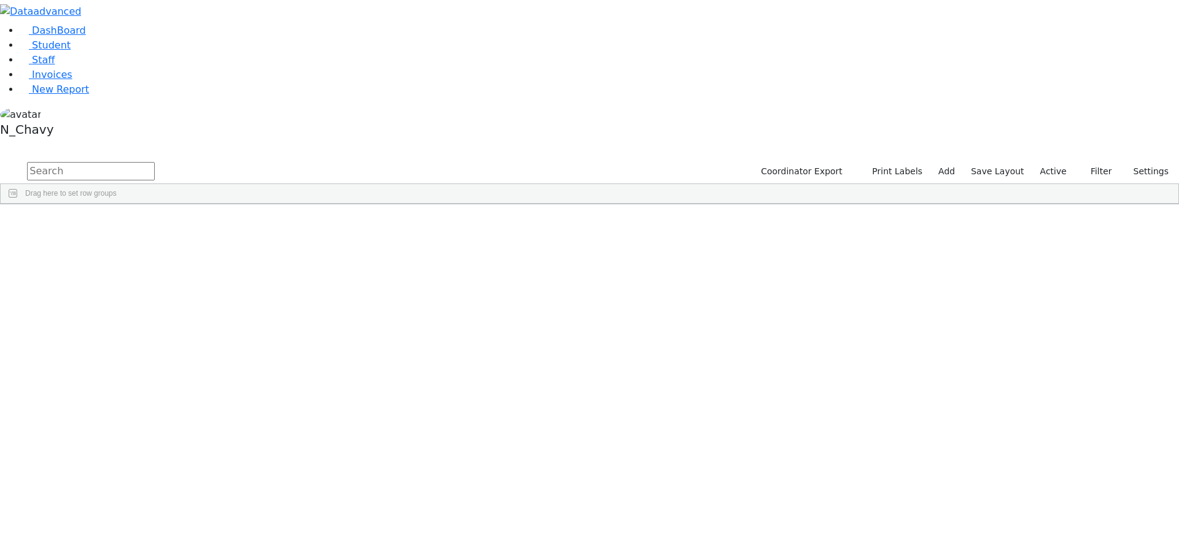
click at [155, 162] on input "text" at bounding box center [91, 171] width 128 height 18
type input "rut"
click at [189, 258] on div "Gitty" at bounding box center [157, 266] width 63 height 17
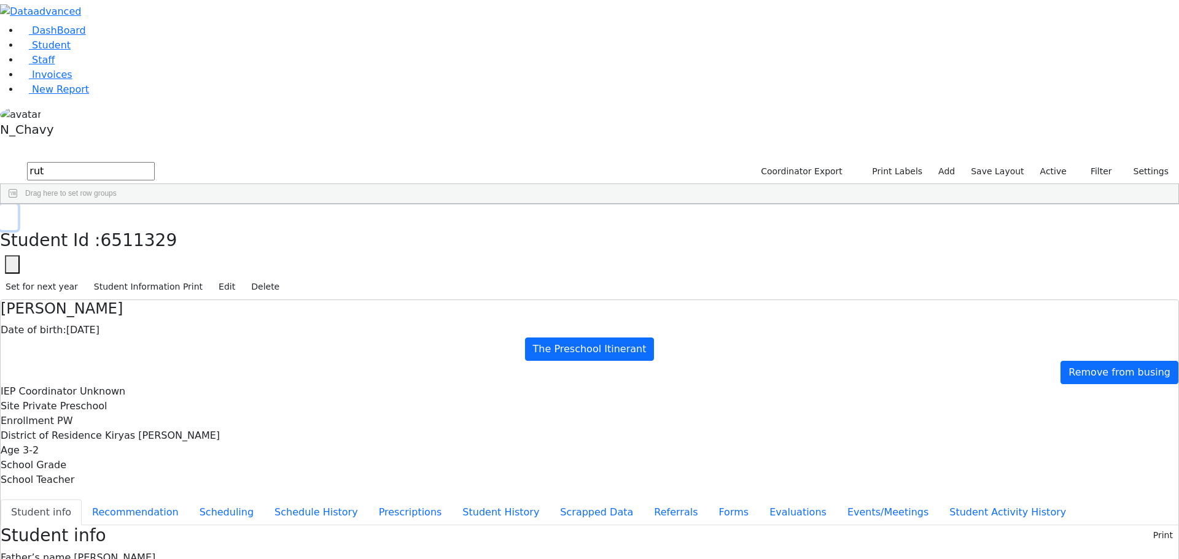
click at [12, 214] on icon "button" at bounding box center [9, 217] width 7 height 7
click at [155, 162] on input "rut" at bounding box center [91, 171] width 128 height 18
click at [71, 51] on link "Student" at bounding box center [45, 45] width 51 height 12
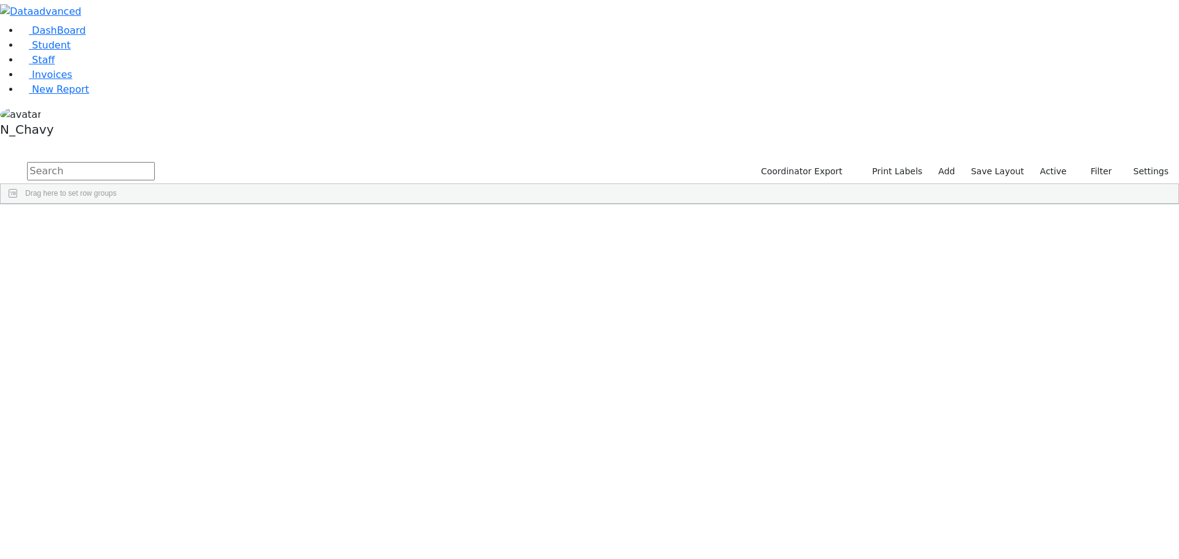
click at [1049, 162] on label "Active" at bounding box center [1053, 171] width 37 height 19
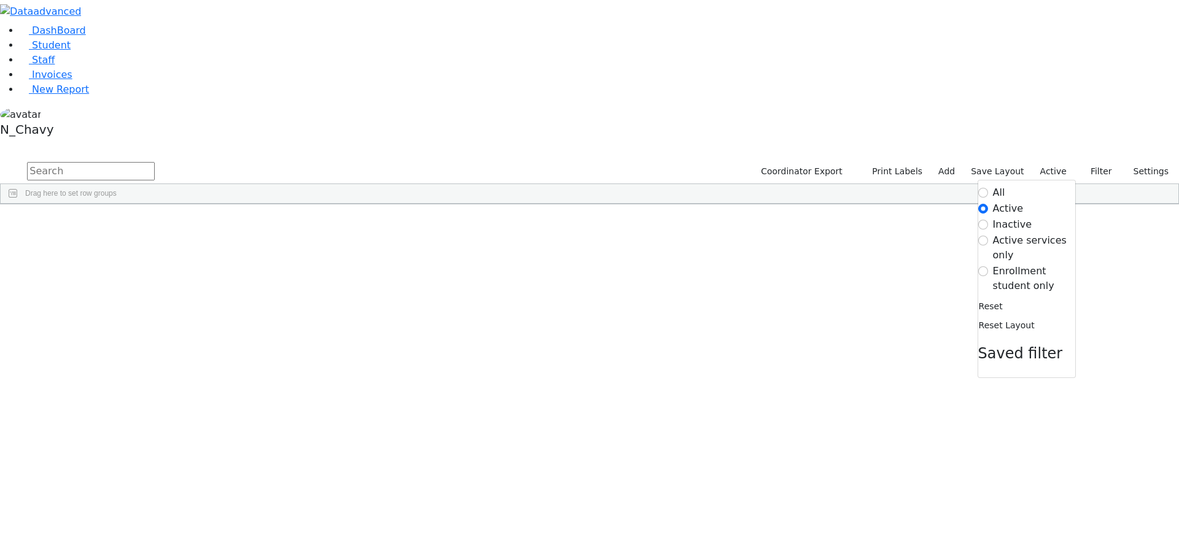
click at [1027, 264] on label "Enrollment student only" at bounding box center [1034, 278] width 82 height 29
click at [988, 266] on input "Enrollment student only" at bounding box center [983, 271] width 10 height 10
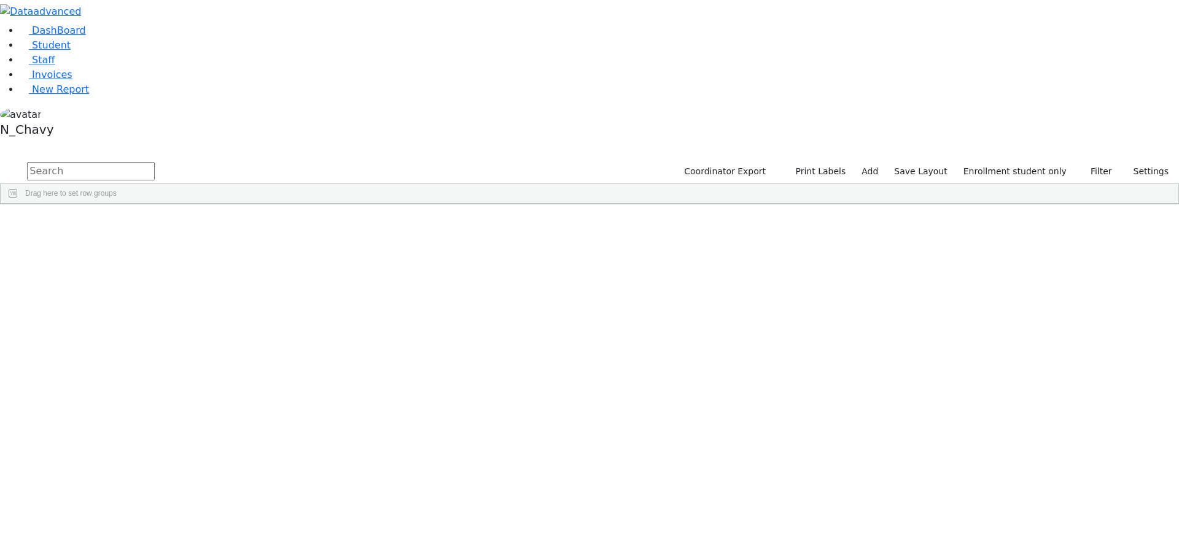
click at [126, 448] on div "Glauber" at bounding box center [94, 456] width 63 height 17
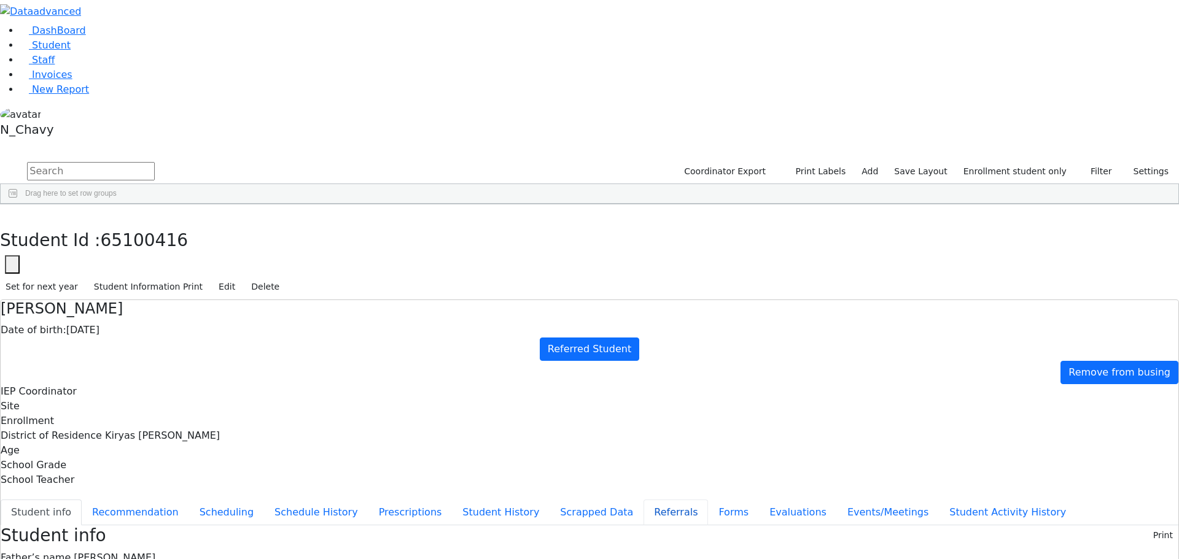
click at [643, 500] on button "Referrals" at bounding box center [675, 513] width 64 height 26
drag, startPoint x: 589, startPoint y: 238, endPoint x: 656, endPoint y: 254, distance: 68.8
click at [53, 51] on span "Student" at bounding box center [51, 45] width 39 height 12
